Goal: Task Accomplishment & Management: Use online tool/utility

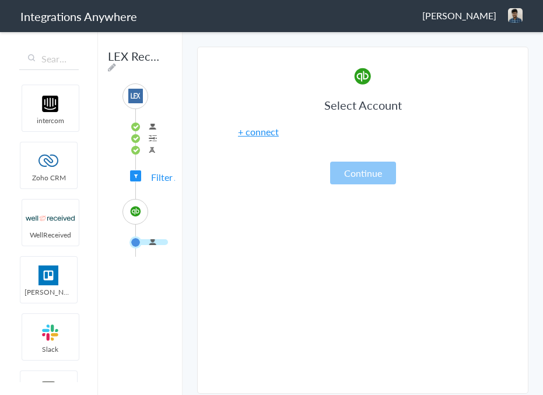
click at [158, 184] on span "Filter Applied" at bounding box center [178, 176] width 55 height 13
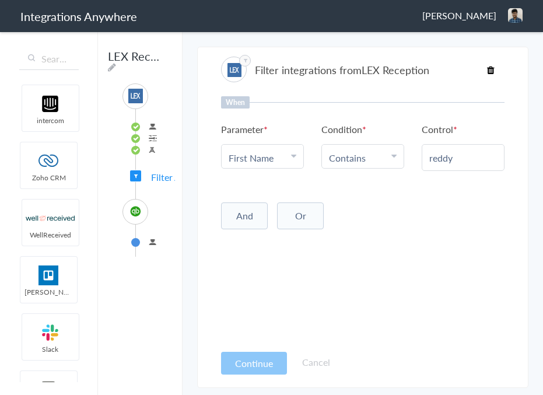
click at [486, 69] on div "Filter integrations from LEX Reception" at bounding box center [363, 70] width 284 height 26
click at [489, 69] on icon at bounding box center [491, 69] width 8 height 9
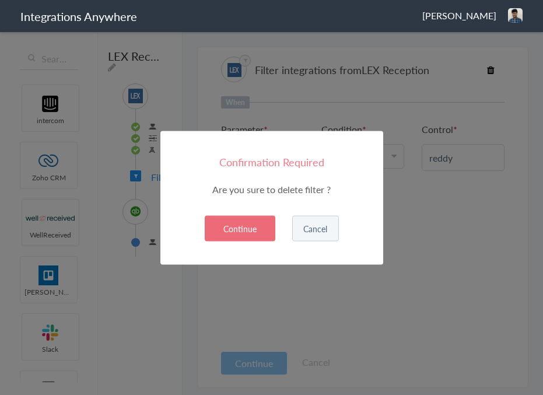
click at [242, 231] on button "Continue" at bounding box center [240, 228] width 71 height 26
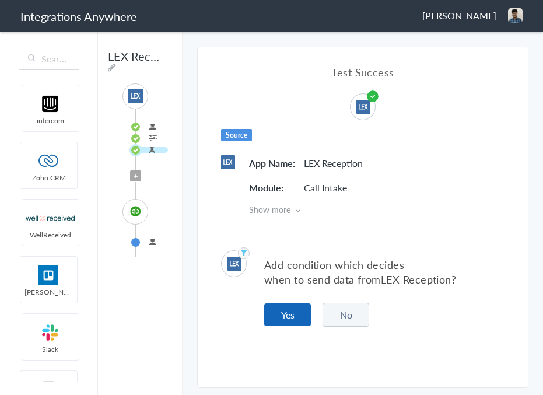
click at [288, 320] on button "Yes" at bounding box center [287, 314] width 47 height 23
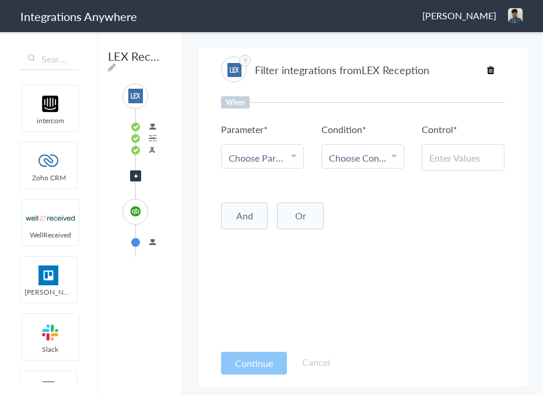
click at [296, 154] on icon at bounding box center [293, 155] width 5 height 9
click at [272, 214] on link "Name" at bounding box center [263, 214] width 82 height 25
click at [382, 161] on span "Choose Condition" at bounding box center [358, 157] width 59 height 13
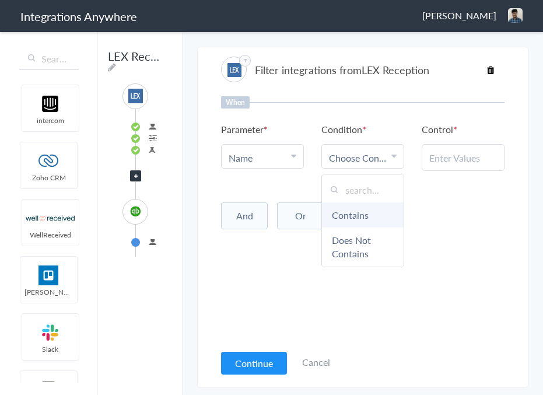
click at [372, 211] on link "Contains" at bounding box center [363, 214] width 82 height 25
click at [459, 157] on input "text" at bounding box center [463, 157] width 68 height 13
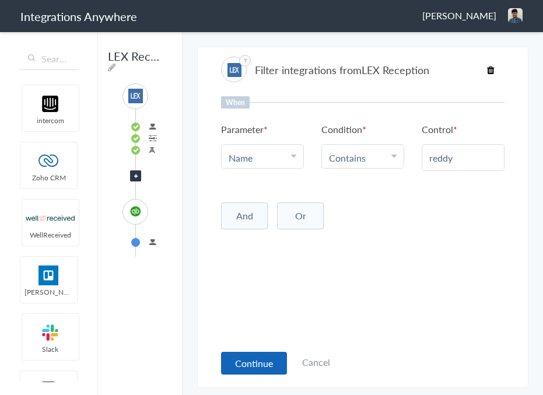
type input "reddy"
click at [251, 361] on button "Continue" at bounding box center [254, 363] width 66 height 23
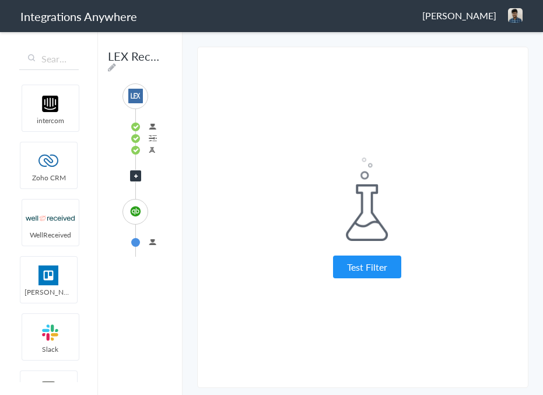
click at [488, 15] on span "[PERSON_NAME]" at bounding box center [459, 15] width 74 height 13
click at [490, 59] on li "Dashboard" at bounding box center [490, 60] width 81 height 18
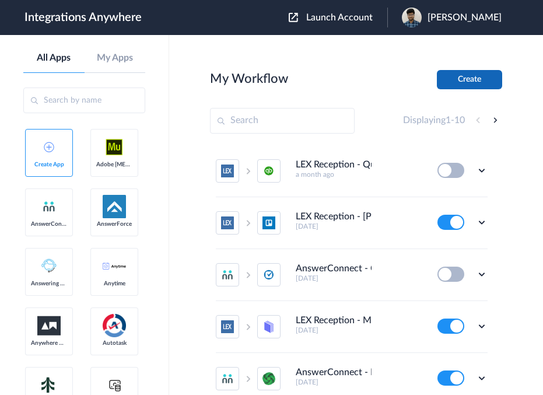
click at [480, 82] on button "Create" at bounding box center [469, 79] width 65 height 19
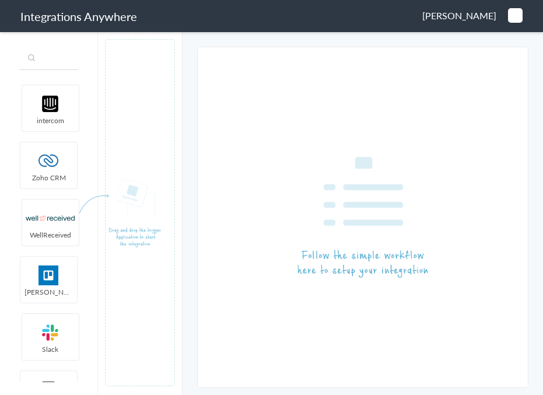
click at [49, 67] on input "text" at bounding box center [49, 59] width 60 height 22
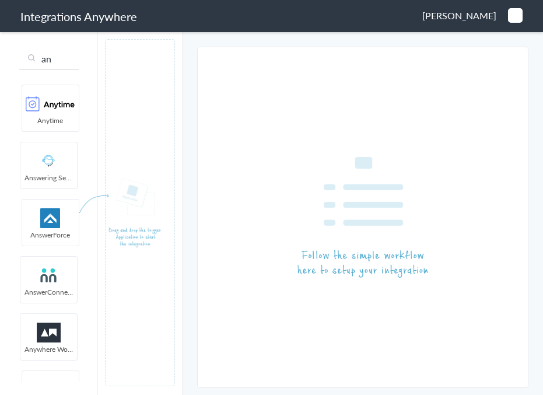
type input "an"
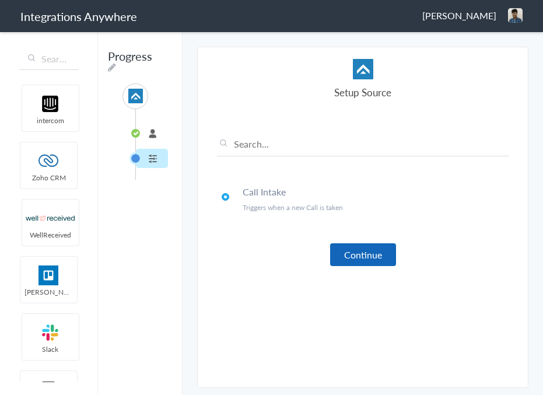
click at [348, 253] on button "Continue" at bounding box center [363, 254] width 66 height 23
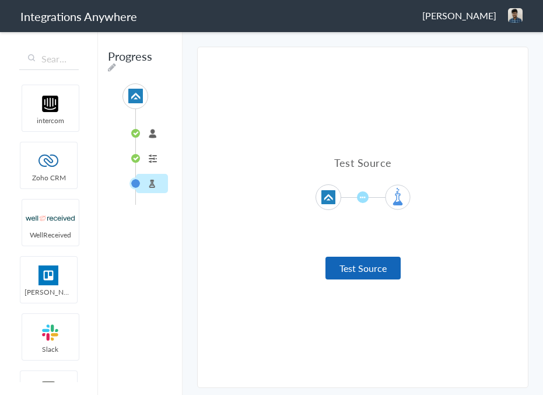
click at [361, 271] on button "Test Source" at bounding box center [363, 268] width 75 height 23
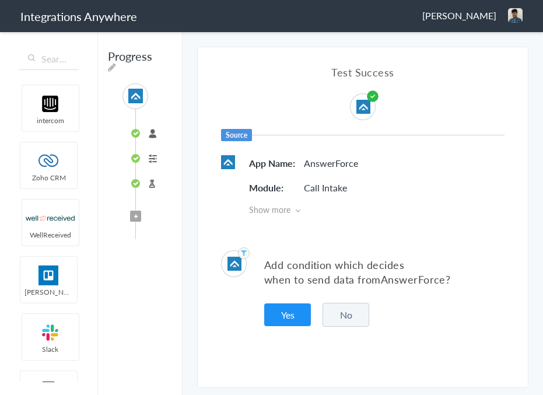
click at [297, 208] on icon at bounding box center [297, 211] width 5 height 8
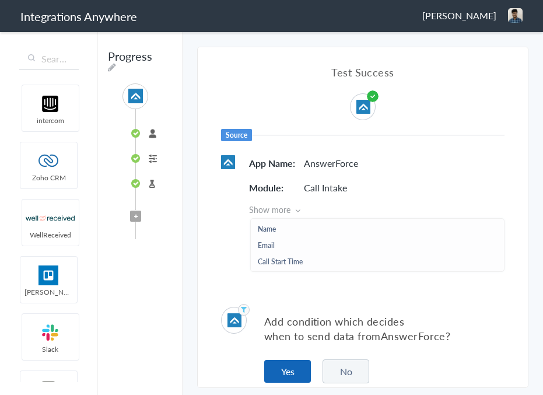
click at [291, 374] on button "Yes" at bounding box center [287, 371] width 47 height 23
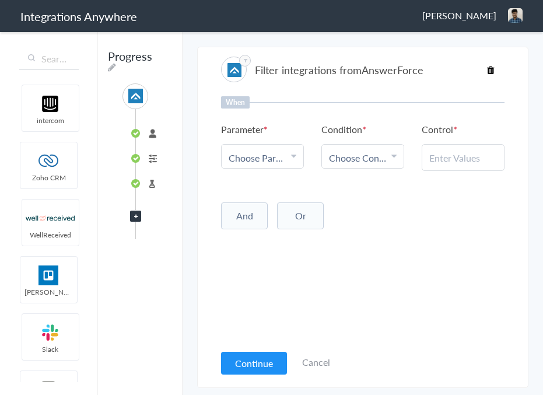
click at [263, 156] on span "Choose Parameter" at bounding box center [258, 157] width 59 height 13
click at [260, 214] on link "Name" at bounding box center [263, 214] width 82 height 25
click at [372, 160] on span "Choose Condition" at bounding box center [358, 157] width 59 height 13
click at [364, 215] on link "Contains" at bounding box center [363, 214] width 82 height 25
click at [459, 153] on input "text" at bounding box center [463, 157] width 68 height 13
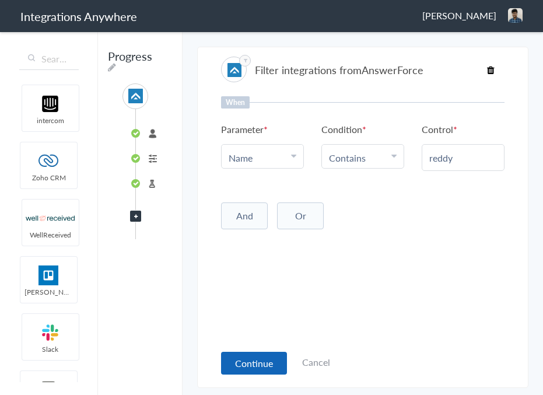
type input "reddy"
click at [253, 362] on button "Continue" at bounding box center [254, 363] width 66 height 23
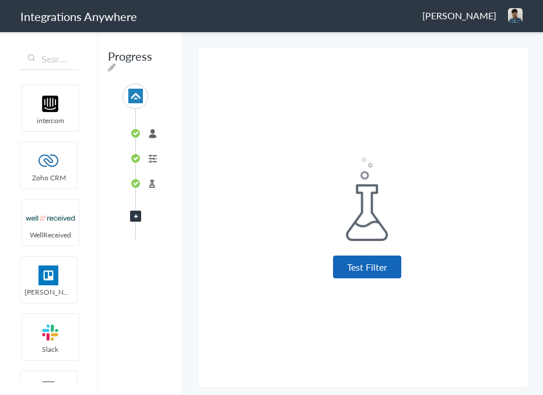
click at [379, 256] on button "Test Filter" at bounding box center [367, 267] width 68 height 23
